Goal: Communication & Community: Answer question/provide support

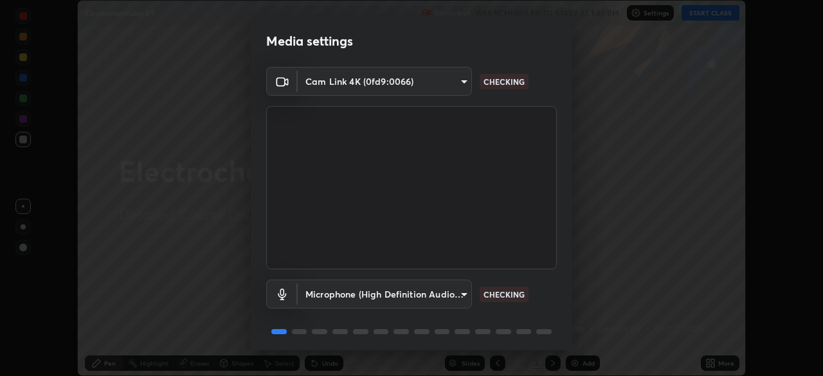
scroll to position [46, 0]
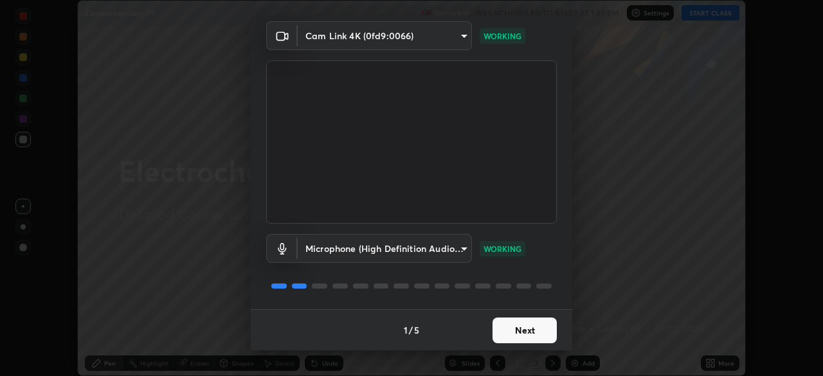
click at [521, 333] on button "Next" at bounding box center [525, 331] width 64 height 26
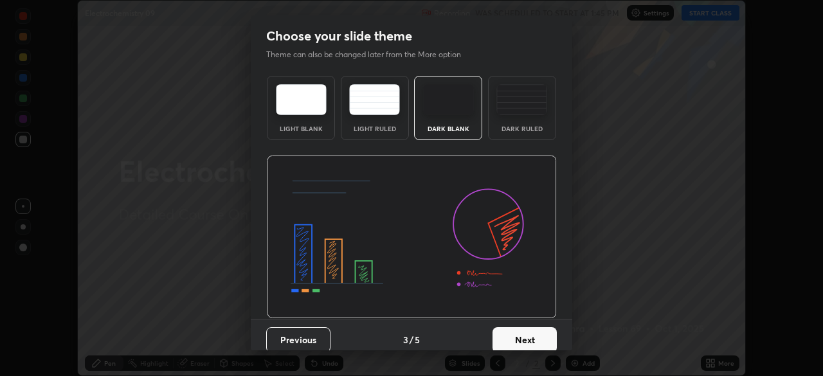
click at [529, 342] on button "Next" at bounding box center [525, 340] width 64 height 26
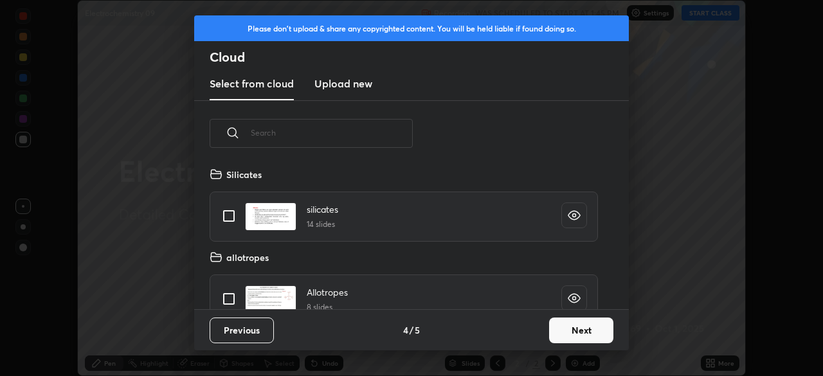
click at [566, 332] on button "Next" at bounding box center [581, 331] width 64 height 26
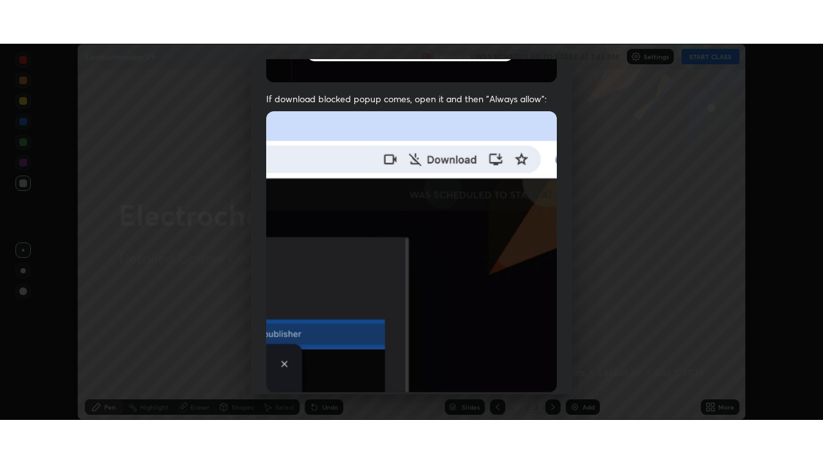
scroll to position [308, 0]
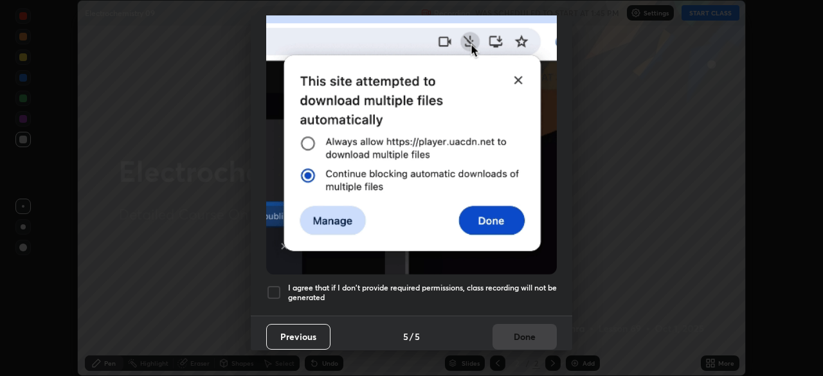
click at [271, 285] on div at bounding box center [273, 292] width 15 height 15
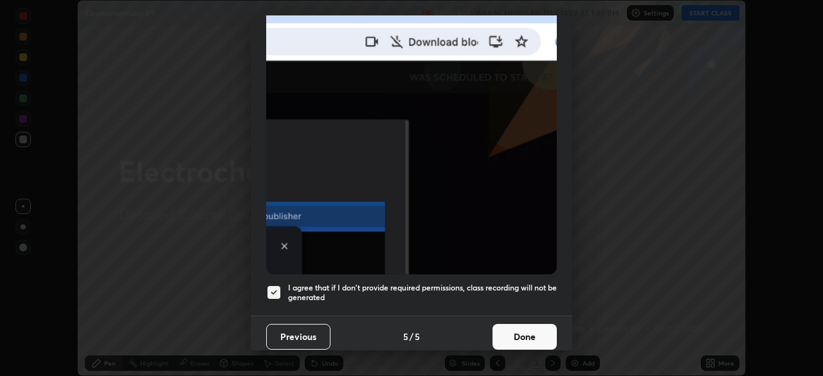
click at [517, 329] on button "Done" at bounding box center [525, 337] width 64 height 26
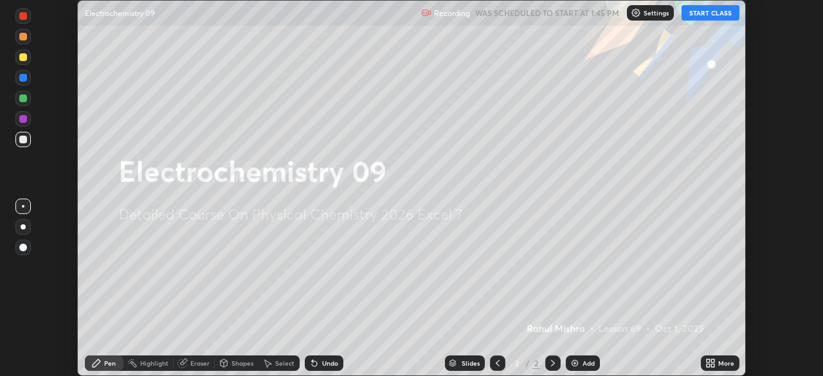
click at [703, 14] on button "START CLASS" at bounding box center [711, 12] width 58 height 15
click at [708, 362] on icon at bounding box center [708, 361] width 3 height 3
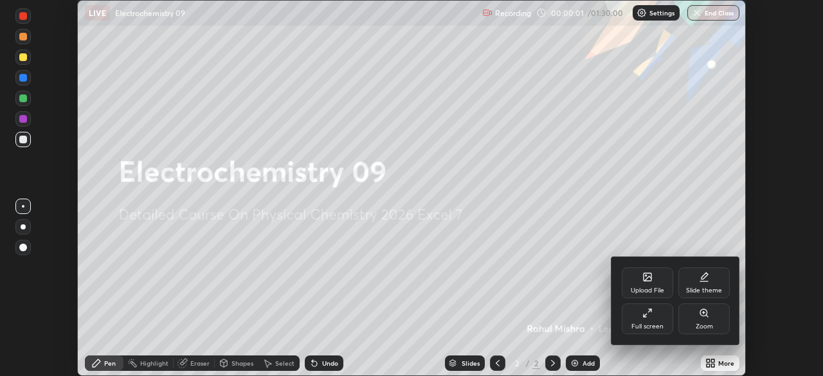
click at [664, 318] on div "Full screen" at bounding box center [647, 319] width 51 height 31
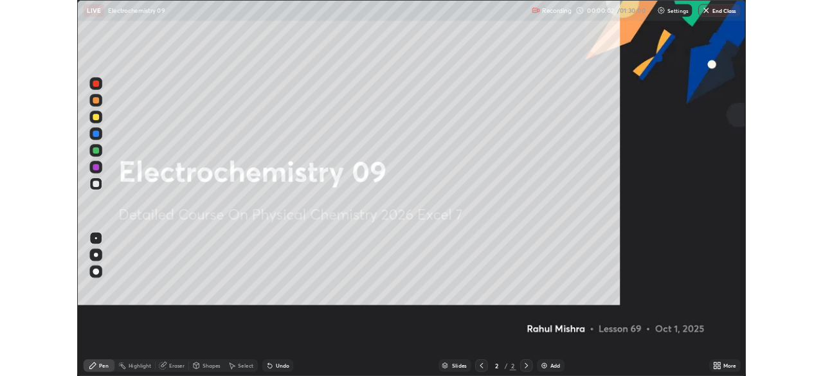
scroll to position [463, 823]
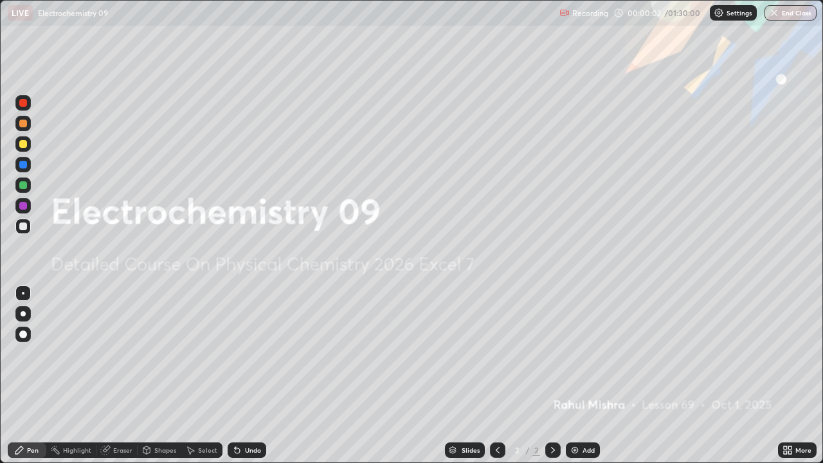
click at [583, 376] on div "Add" at bounding box center [589, 450] width 12 height 6
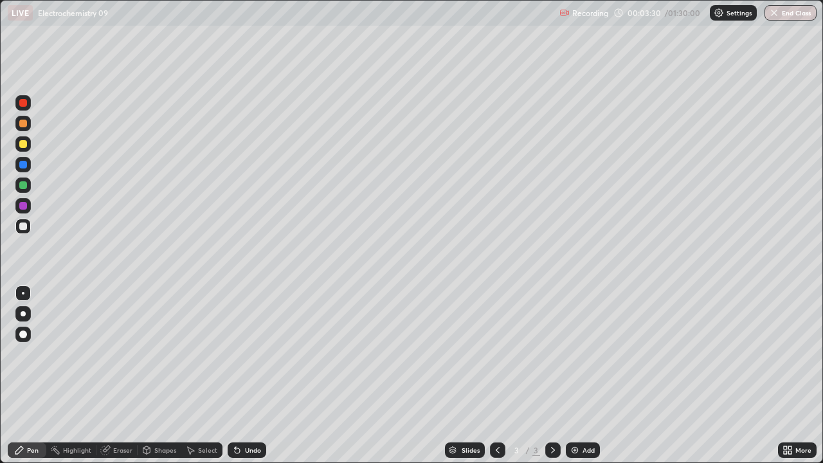
click at [24, 165] on div at bounding box center [23, 165] width 8 height 8
click at [575, 376] on img at bounding box center [575, 450] width 10 height 10
click at [26, 228] on div at bounding box center [23, 227] width 8 height 8
click at [578, 376] on img at bounding box center [575, 450] width 10 height 10
click at [245, 376] on div "Undo" at bounding box center [253, 450] width 16 height 6
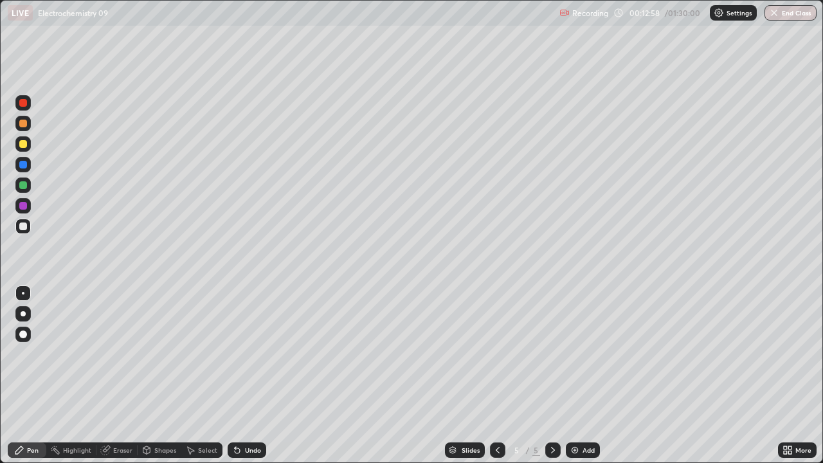
click at [250, 376] on div "Undo" at bounding box center [253, 450] width 16 height 6
click at [576, 376] on img at bounding box center [575, 450] width 10 height 10
click at [26, 147] on div at bounding box center [22, 143] width 15 height 15
click at [241, 376] on div "Undo" at bounding box center [247, 450] width 39 height 15
click at [239, 376] on div "Undo" at bounding box center [247, 450] width 39 height 15
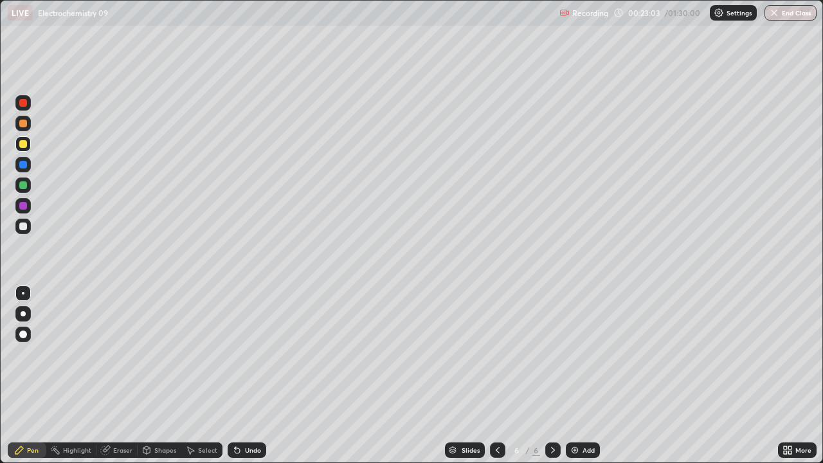
click at [24, 228] on div at bounding box center [23, 227] width 8 height 8
click at [109, 376] on icon at bounding box center [105, 450] width 10 height 10
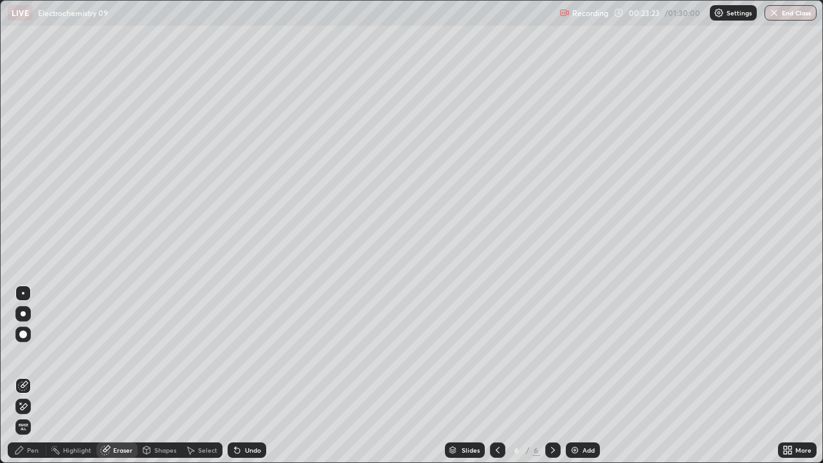
click at [33, 376] on div "Pen" at bounding box center [33, 450] width 12 height 6
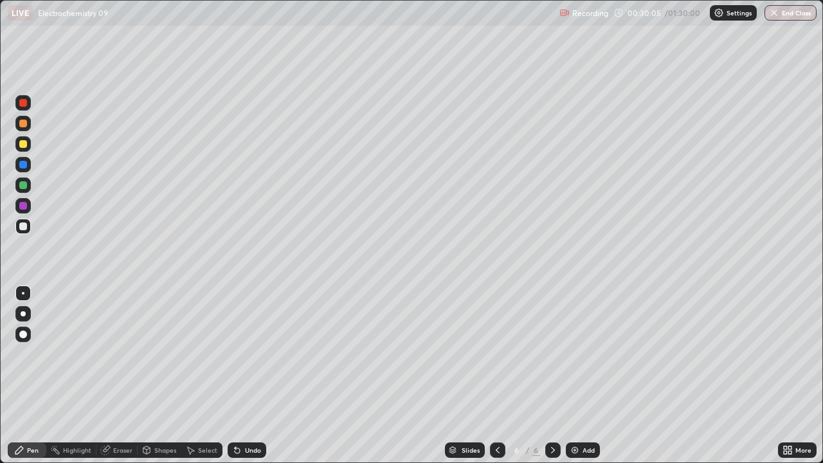
click at [575, 376] on img at bounding box center [575, 450] width 10 height 10
click at [21, 145] on div at bounding box center [23, 144] width 8 height 8
click at [118, 376] on div "Eraser" at bounding box center [122, 450] width 19 height 6
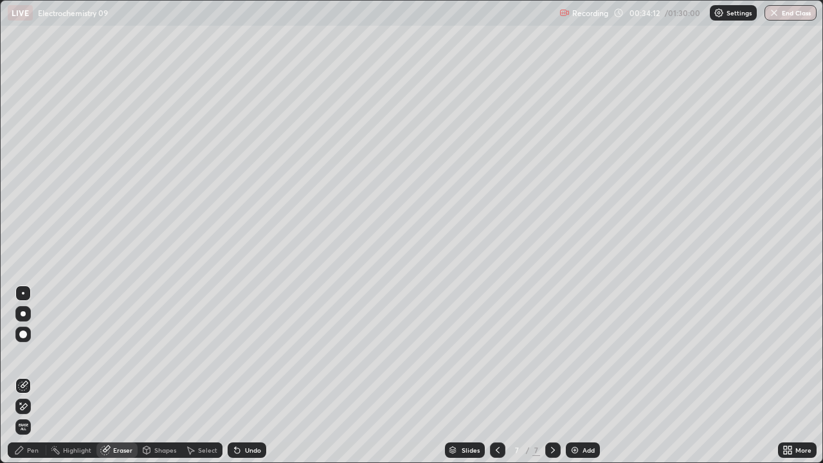
click at [41, 376] on div "Pen" at bounding box center [27, 450] width 39 height 15
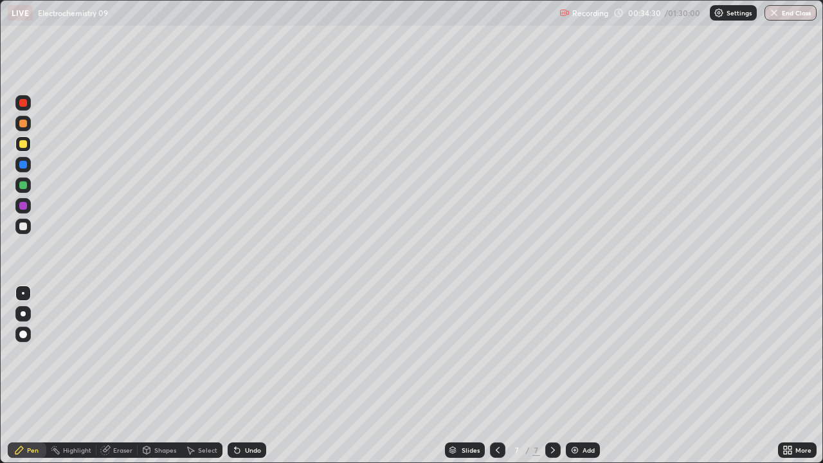
click at [122, 376] on div "Eraser" at bounding box center [122, 450] width 19 height 6
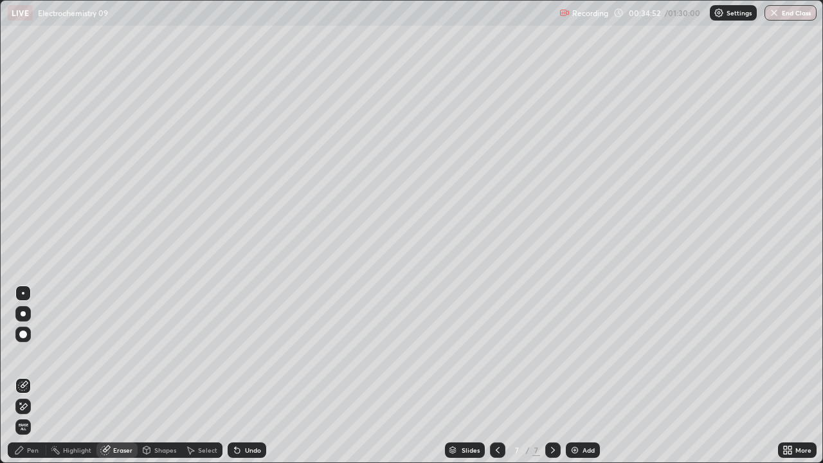
click at [37, 376] on div "Pen" at bounding box center [33, 450] width 12 height 6
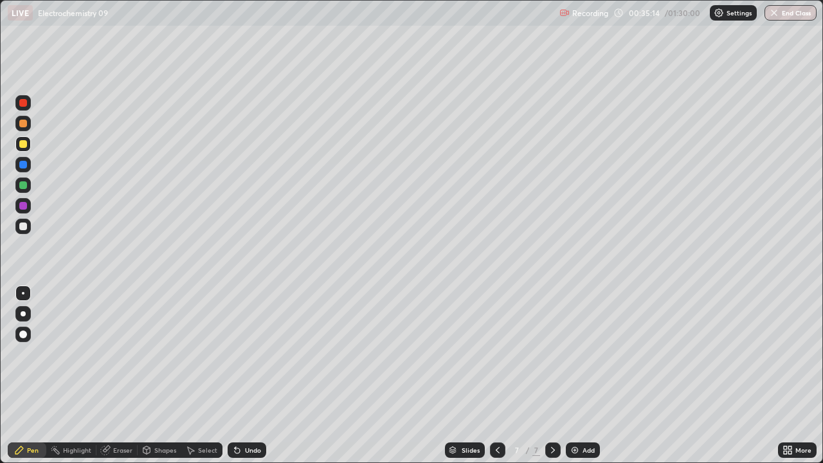
click at [111, 376] on div "Eraser" at bounding box center [117, 450] width 41 height 15
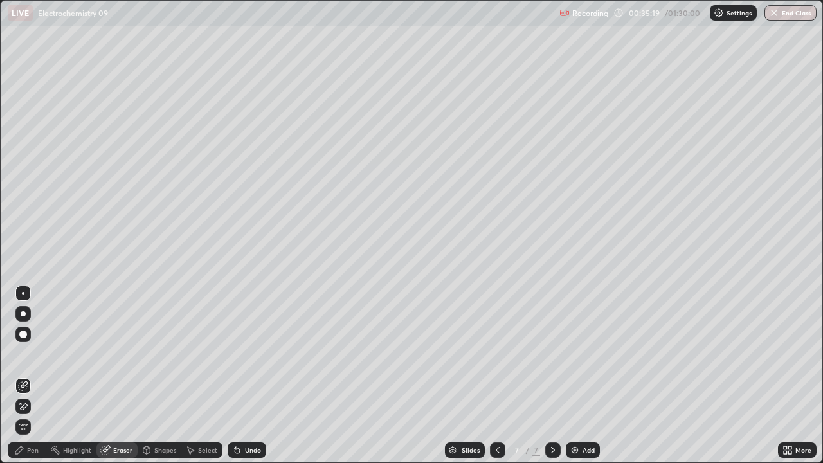
click at [34, 376] on div "Pen" at bounding box center [33, 450] width 12 height 6
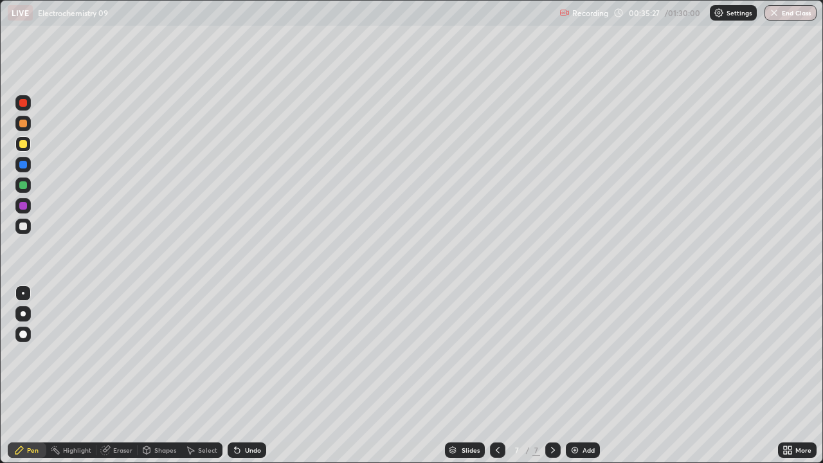
click at [497, 376] on icon at bounding box center [498, 450] width 10 height 10
click at [550, 376] on icon at bounding box center [553, 450] width 10 height 10
click at [23, 187] on div at bounding box center [23, 185] width 8 height 8
click at [26, 230] on div at bounding box center [22, 226] width 15 height 15
click at [23, 145] on div at bounding box center [23, 144] width 8 height 8
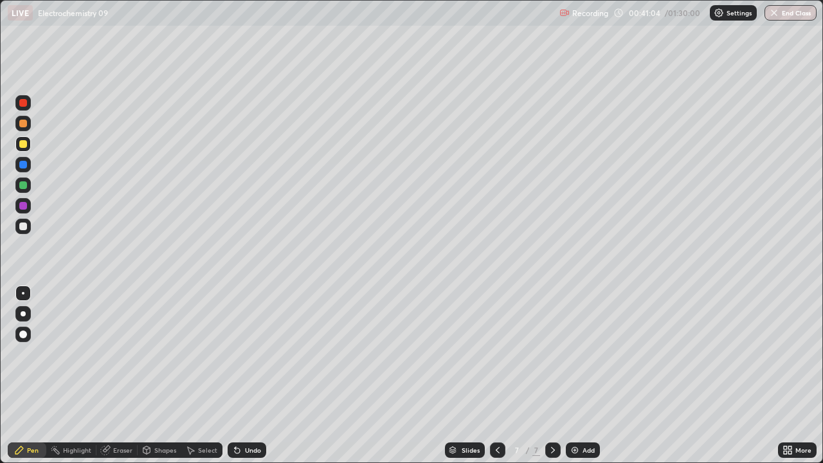
click at [21, 186] on div at bounding box center [23, 185] width 8 height 8
click at [21, 225] on div at bounding box center [23, 227] width 8 height 8
click at [26, 149] on div at bounding box center [22, 143] width 15 height 15
click at [573, 376] on img at bounding box center [575, 450] width 10 height 10
click at [25, 185] on div at bounding box center [23, 185] width 8 height 8
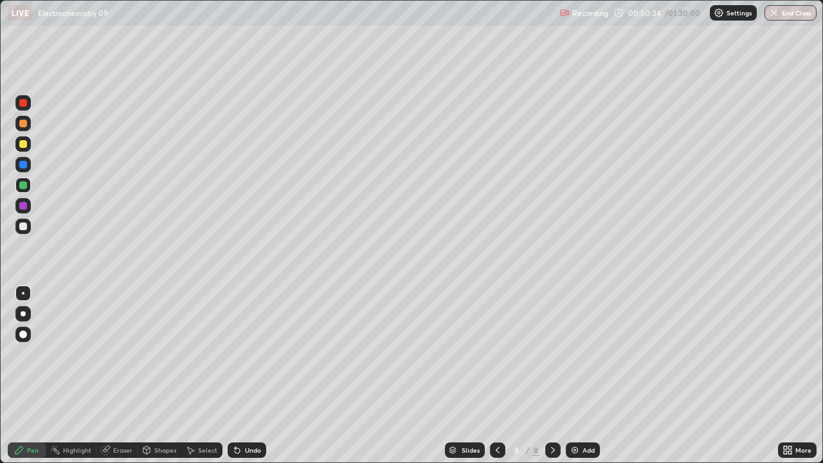
click at [22, 226] on div at bounding box center [23, 227] width 8 height 8
click at [24, 147] on div at bounding box center [23, 144] width 8 height 8
click at [495, 376] on icon at bounding box center [498, 450] width 10 height 10
click at [552, 376] on icon at bounding box center [553, 450] width 10 height 10
click at [23, 187] on div at bounding box center [23, 185] width 8 height 8
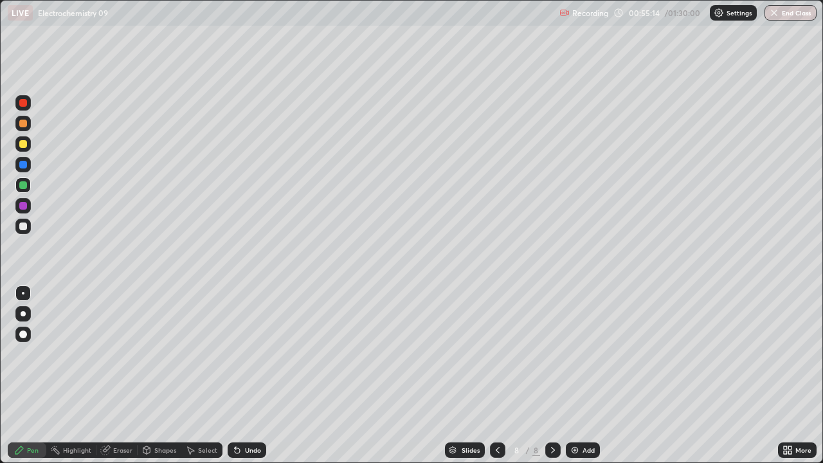
click at [243, 376] on div "Undo" at bounding box center [247, 450] width 39 height 15
click at [21, 226] on div at bounding box center [23, 227] width 8 height 8
click at [23, 230] on div at bounding box center [23, 227] width 8 height 8
click at [499, 376] on icon at bounding box center [498, 450] width 10 height 10
click at [552, 376] on icon at bounding box center [553, 450] width 10 height 10
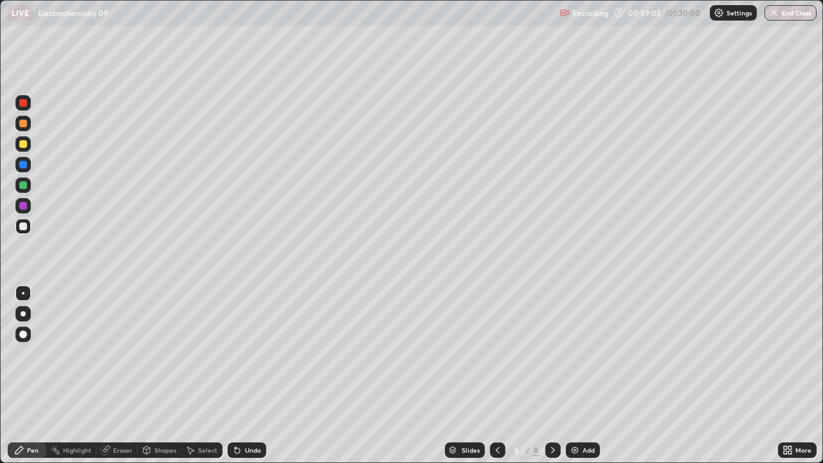
click at [572, 376] on img at bounding box center [575, 450] width 10 height 10
click at [497, 376] on icon at bounding box center [498, 450] width 4 height 6
click at [23, 183] on div at bounding box center [23, 185] width 8 height 8
click at [553, 376] on icon at bounding box center [553, 450] width 10 height 10
click at [25, 143] on div at bounding box center [23, 144] width 8 height 8
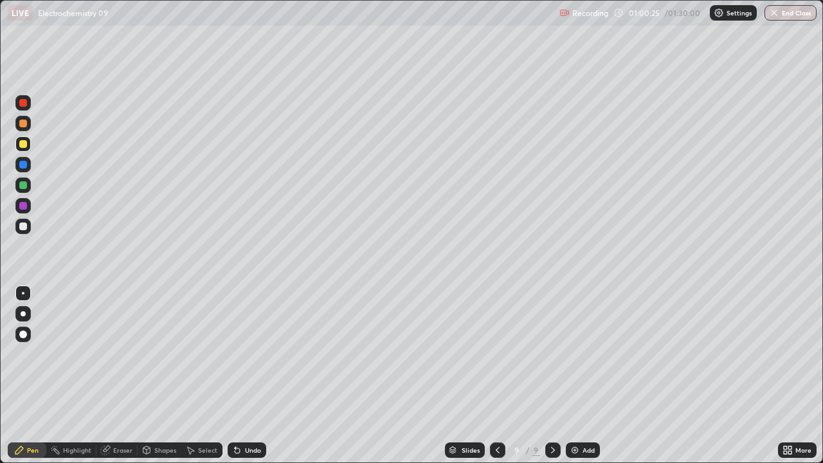
click at [789, 376] on icon at bounding box center [790, 447] width 3 height 3
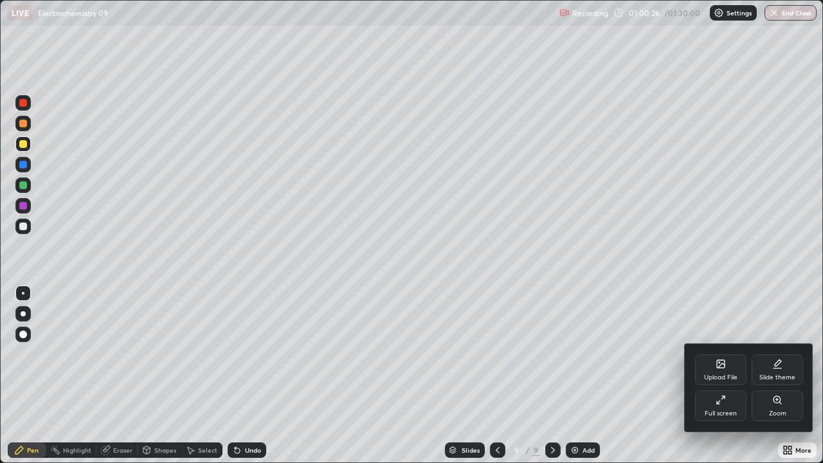
click at [711, 376] on div "Full screen" at bounding box center [720, 406] width 51 height 31
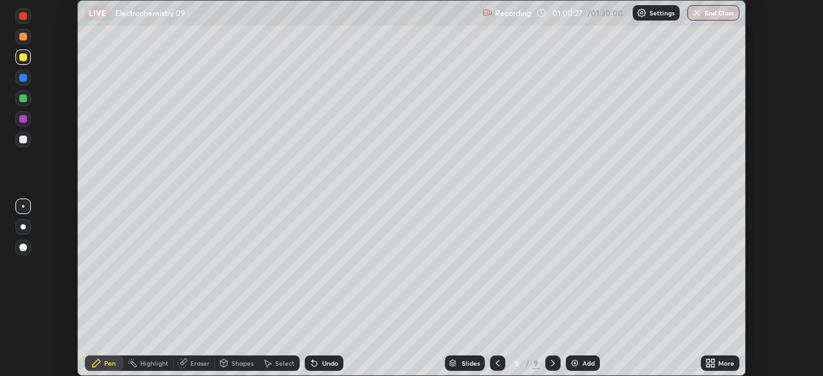
scroll to position [63958, 63511]
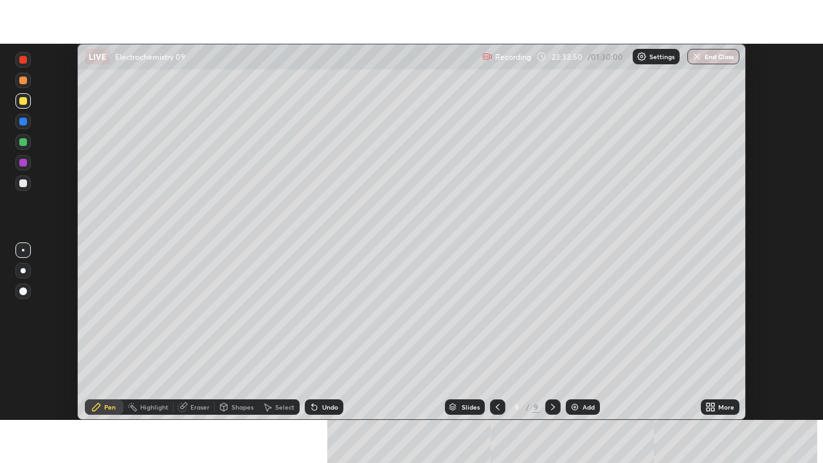
scroll to position [376, 823]
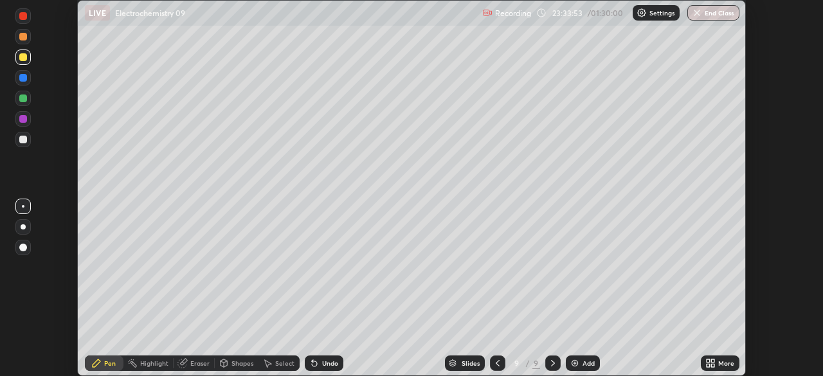
click at [713, 361] on icon at bounding box center [713, 361] width 3 height 3
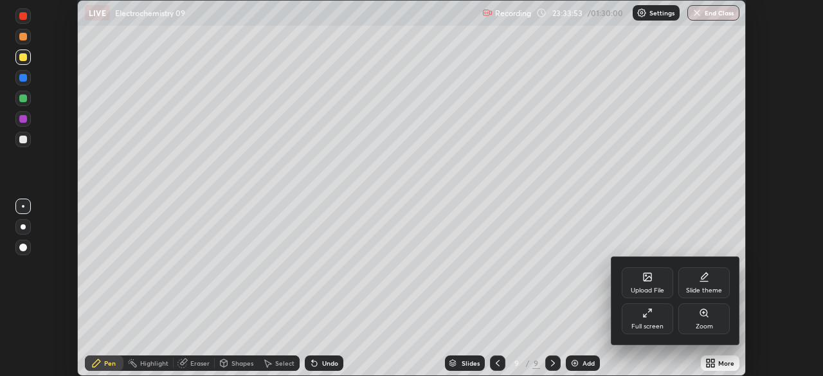
click at [645, 320] on div "Full screen" at bounding box center [647, 319] width 51 height 31
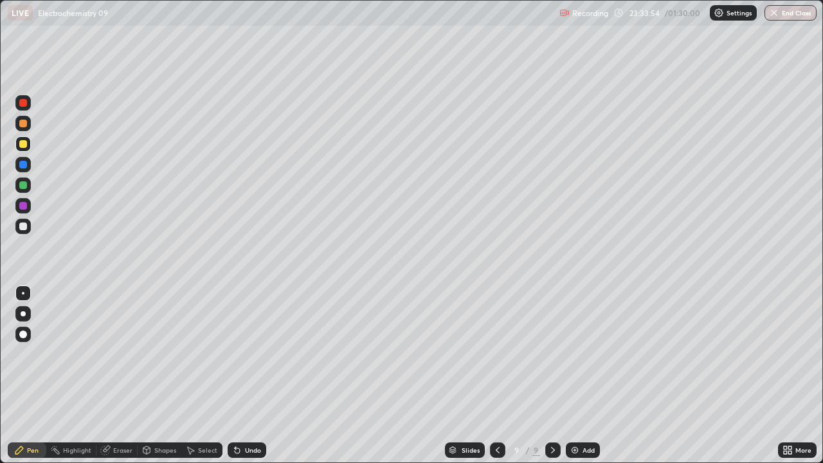
scroll to position [463, 823]
click at [25, 185] on div at bounding box center [23, 185] width 8 height 8
click at [24, 225] on div at bounding box center [23, 227] width 8 height 8
click at [23, 167] on div at bounding box center [23, 165] width 8 height 8
click at [26, 182] on div at bounding box center [23, 185] width 8 height 8
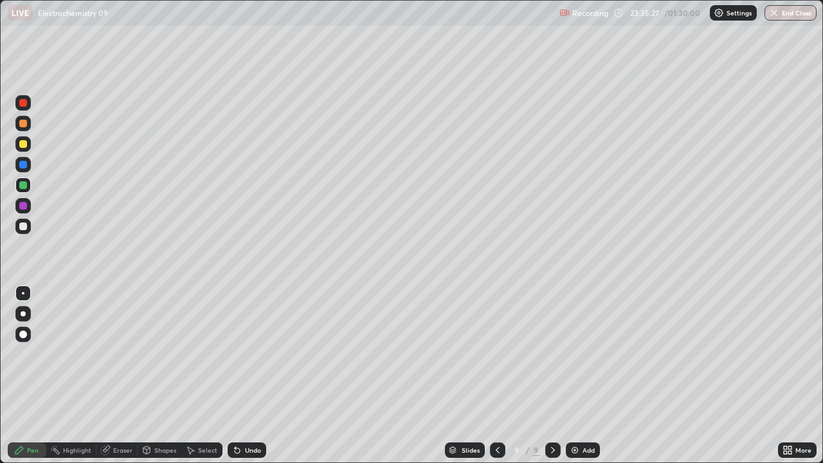
click at [25, 105] on div at bounding box center [23, 103] width 8 height 8
click at [25, 227] on div at bounding box center [23, 227] width 8 height 8
click at [24, 161] on div at bounding box center [23, 165] width 8 height 8
click at [497, 376] on icon at bounding box center [498, 450] width 10 height 10
click at [551, 376] on icon at bounding box center [553, 450] width 10 height 10
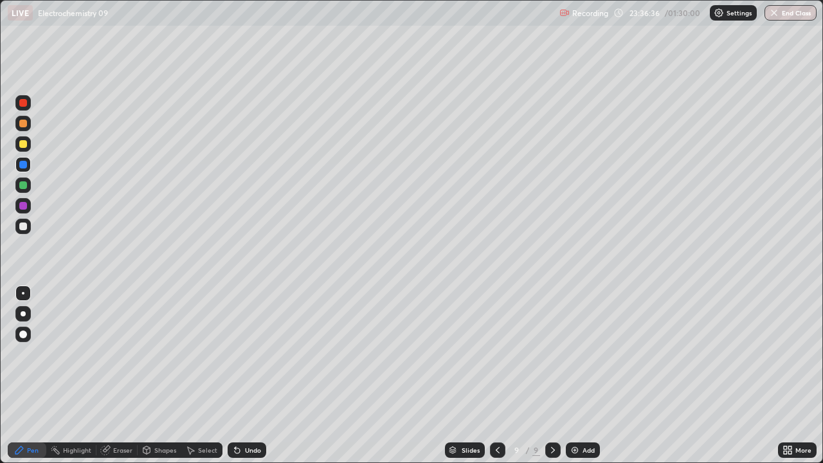
click at [26, 223] on div at bounding box center [22, 226] width 15 height 15
click at [24, 185] on div at bounding box center [23, 185] width 8 height 8
click at [25, 205] on div at bounding box center [23, 206] width 8 height 8
click at [24, 205] on div at bounding box center [23, 206] width 8 height 8
click at [497, 376] on icon at bounding box center [498, 450] width 4 height 6
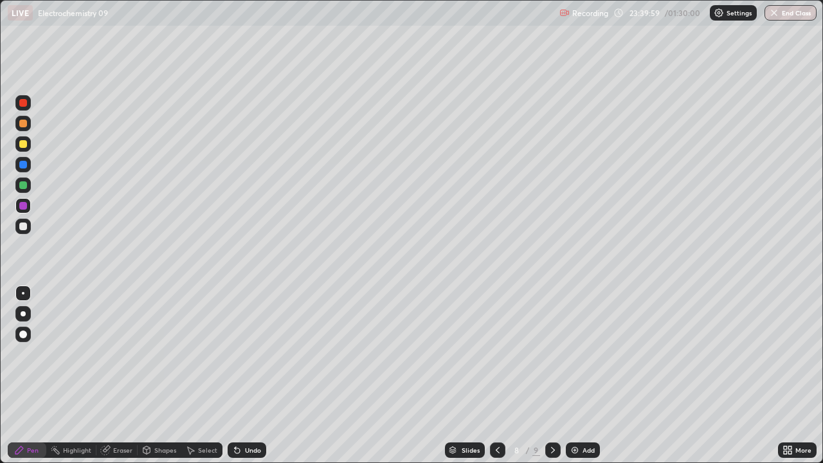
click at [499, 376] on icon at bounding box center [498, 450] width 10 height 10
click at [497, 376] on icon at bounding box center [498, 450] width 4 height 6
click at [551, 376] on icon at bounding box center [553, 450] width 10 height 10
click at [553, 376] on icon at bounding box center [553, 450] width 10 height 10
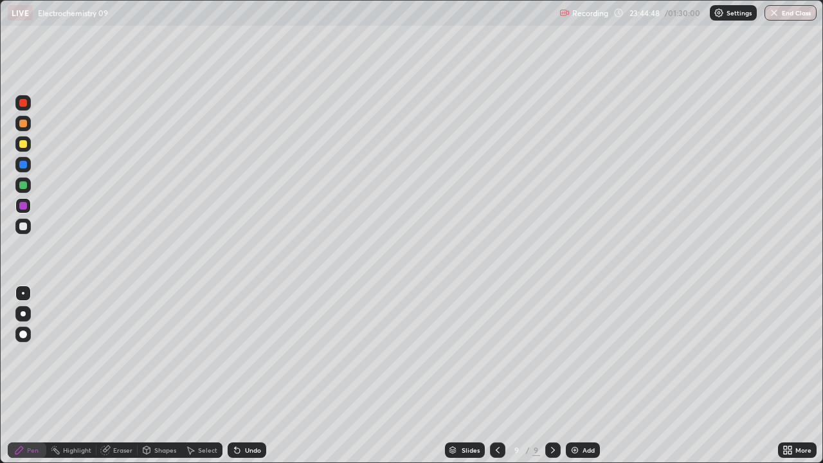
click at [22, 185] on div at bounding box center [23, 185] width 8 height 8
click at [252, 376] on div "Undo" at bounding box center [253, 450] width 16 height 6
click at [248, 376] on div "Undo" at bounding box center [253, 450] width 16 height 6
click at [248, 376] on div "Undo" at bounding box center [247, 450] width 39 height 15
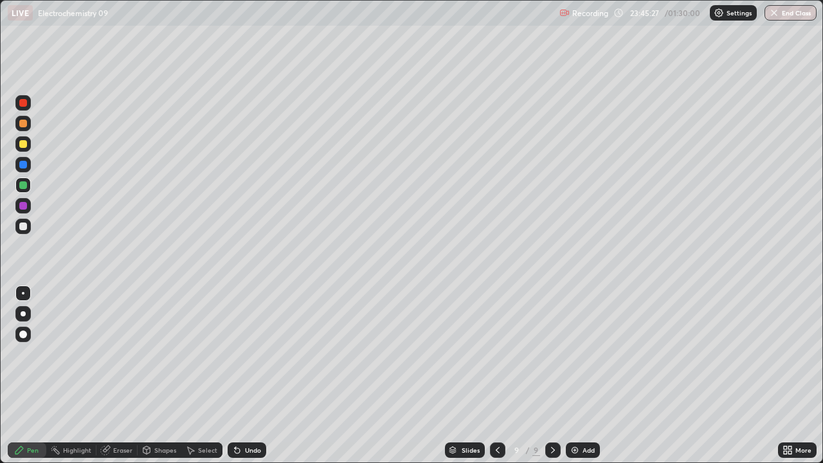
click at [246, 376] on div "Undo" at bounding box center [247, 450] width 39 height 15
click at [243, 376] on div "Undo" at bounding box center [247, 450] width 39 height 15
click at [239, 376] on div "Undo" at bounding box center [247, 450] width 39 height 15
click at [236, 376] on icon at bounding box center [237, 450] width 10 height 10
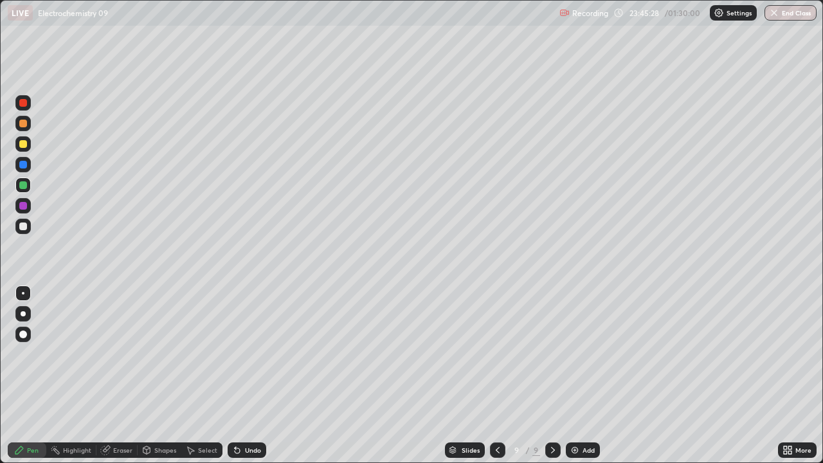
click at [219, 376] on div "Select" at bounding box center [201, 450] width 41 height 26
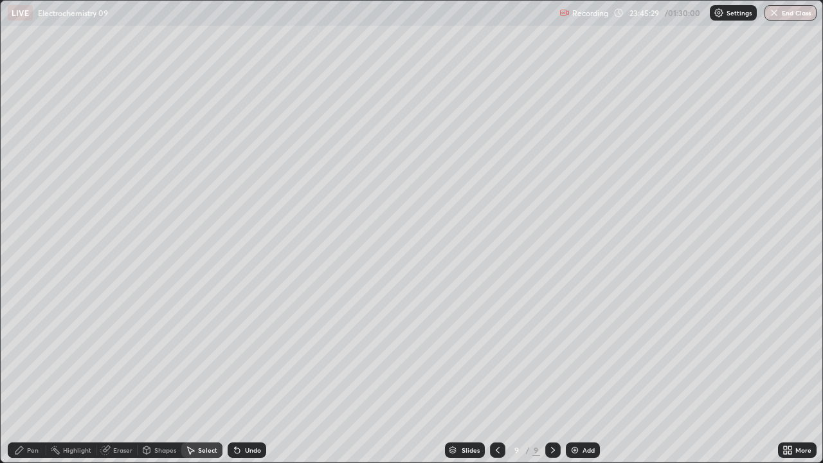
click at [230, 376] on div "Undo" at bounding box center [247, 450] width 39 height 15
click at [249, 376] on div "Undo" at bounding box center [253, 450] width 16 height 6
click at [33, 376] on div "Pen" at bounding box center [33, 450] width 12 height 6
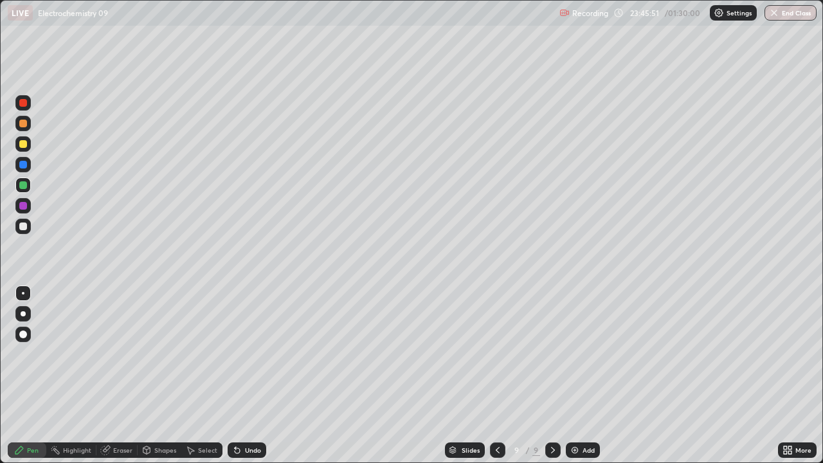
click at [25, 228] on div at bounding box center [23, 227] width 8 height 8
click at [24, 187] on div at bounding box center [23, 185] width 8 height 8
click at [19, 163] on div at bounding box center [23, 165] width 8 height 8
click at [248, 376] on div "Undo" at bounding box center [253, 450] width 16 height 6
click at [24, 103] on div at bounding box center [23, 103] width 8 height 8
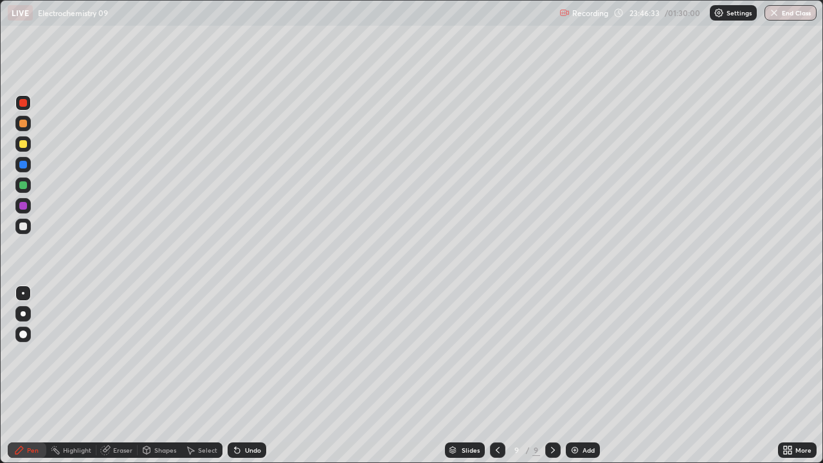
click at [25, 104] on div at bounding box center [23, 103] width 8 height 8
click at [26, 225] on div at bounding box center [23, 227] width 8 height 8
click at [22, 231] on div at bounding box center [22, 226] width 15 height 15
click at [246, 376] on div "Undo" at bounding box center [247, 450] width 39 height 15
click at [124, 376] on div "Eraser" at bounding box center [122, 450] width 19 height 6
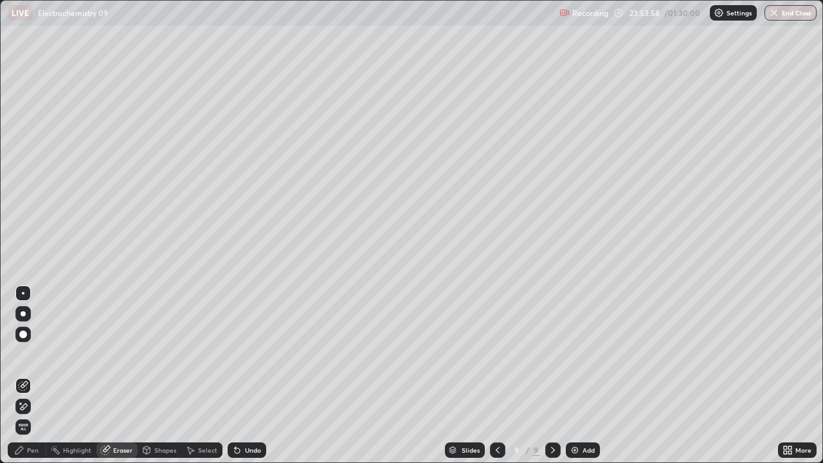
click at [39, 376] on div "Pen" at bounding box center [27, 450] width 39 height 15
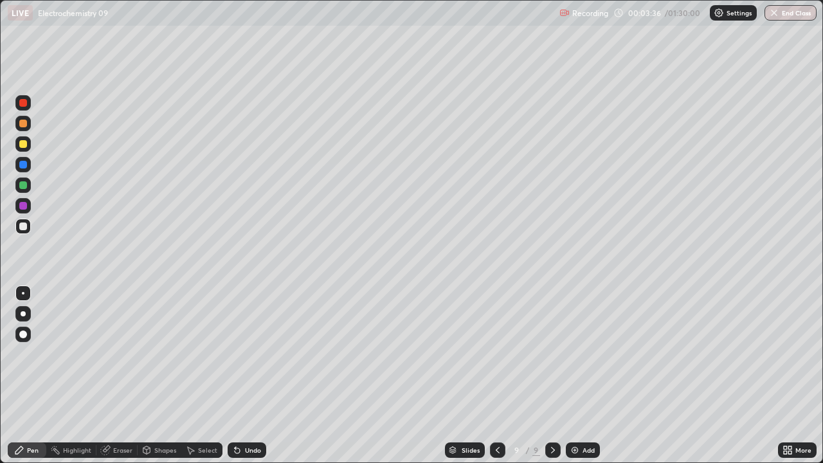
click at [789, 13] on button "End Class" at bounding box center [791, 12] width 52 height 15
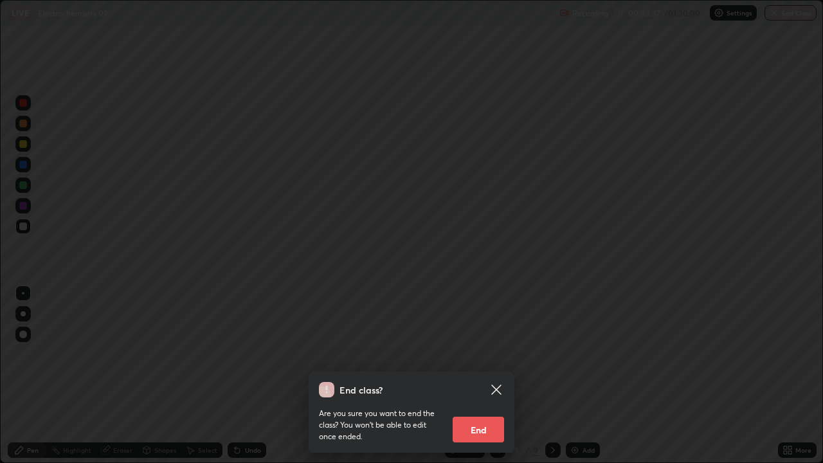
click at [476, 376] on button "End" at bounding box center [478, 430] width 51 height 26
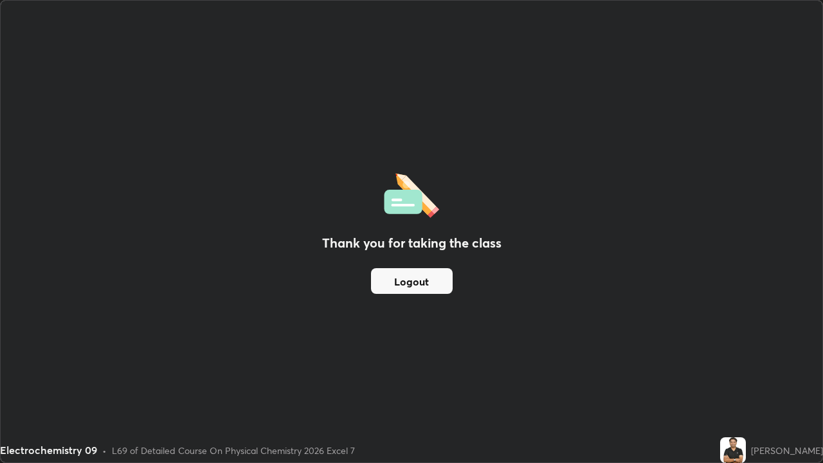
click at [415, 281] on button "Logout" at bounding box center [412, 281] width 82 height 26
click at [407, 280] on button "Logout" at bounding box center [412, 281] width 82 height 26
